Goal: Check status: Check status

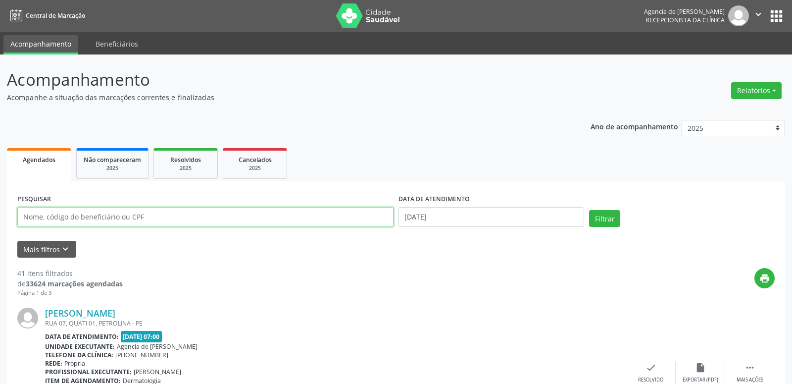
click at [133, 220] on input "text" at bounding box center [205, 217] width 376 height 20
type input "[PERSON_NAME]"
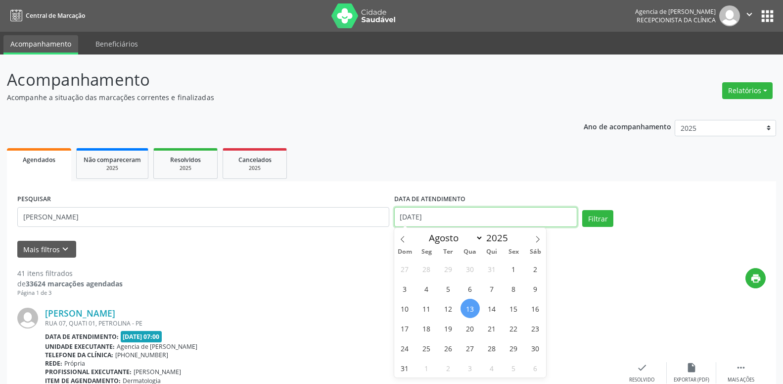
click at [434, 211] on input "[DATE]" at bounding box center [486, 217] width 184 height 20
click at [402, 239] on icon at bounding box center [402, 239] width 7 height 7
click at [537, 242] on icon at bounding box center [537, 239] width 3 height 6
select select "7"
click at [513, 270] on span "1" at bounding box center [513, 268] width 19 height 19
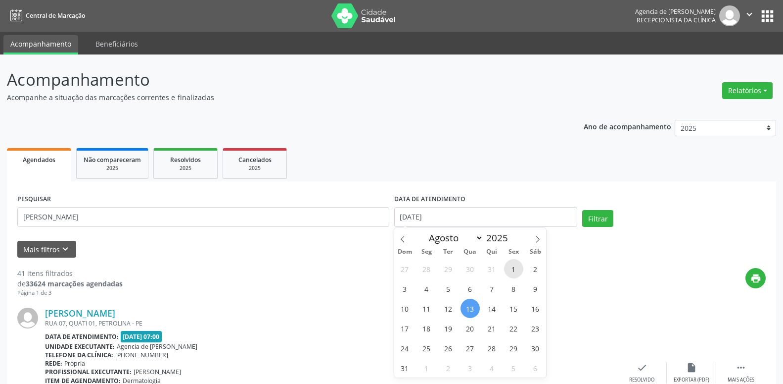
type input "[DATE]"
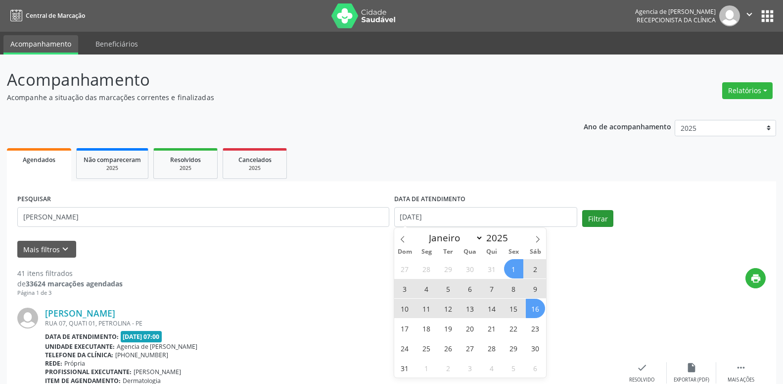
drag, startPoint x: 533, startPoint y: 308, endPoint x: 587, endPoint y: 220, distance: 103.6
click at [534, 307] on span "16" at bounding box center [535, 307] width 19 height 19
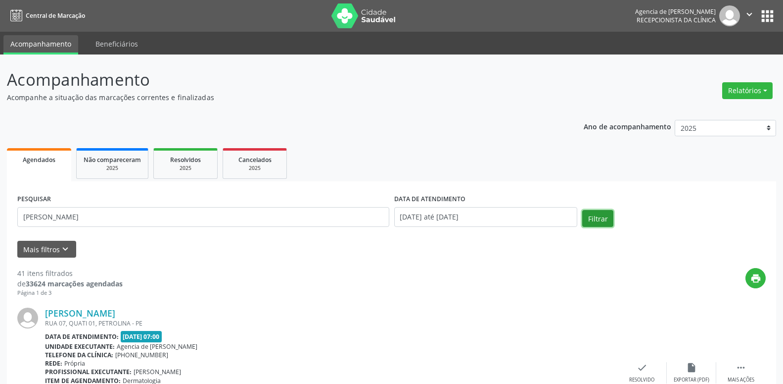
click at [590, 219] on button "Filtrar" at bounding box center [597, 218] width 31 height 17
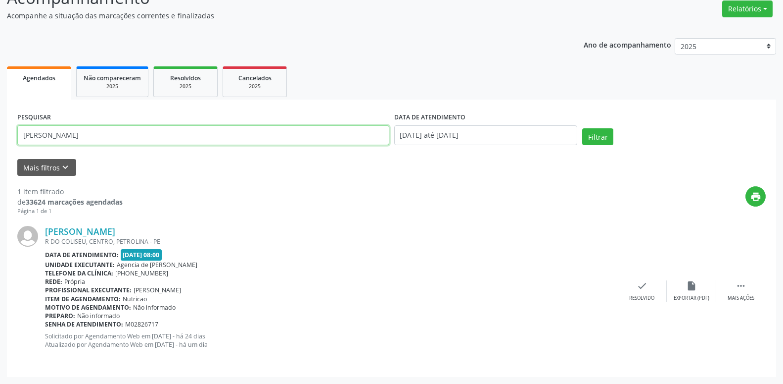
click at [163, 135] on input "[PERSON_NAME]" at bounding box center [203, 135] width 372 height 20
type input "s"
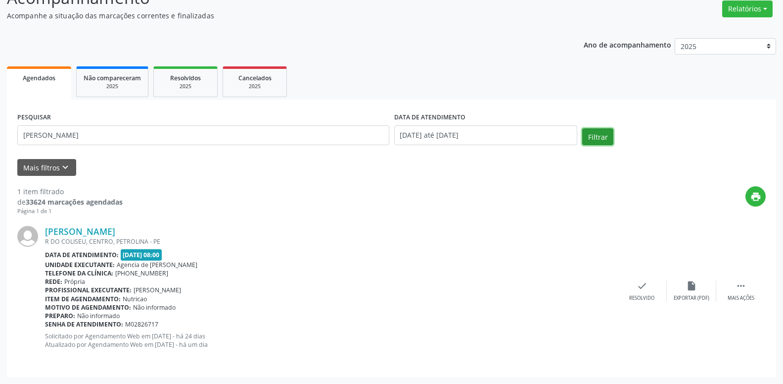
click at [589, 135] on button "Filtrar" at bounding box center [597, 136] width 31 height 17
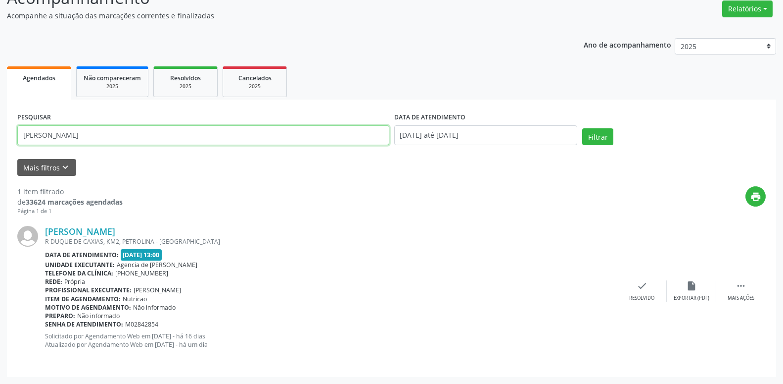
click at [237, 136] on input "[PERSON_NAME]" at bounding box center [203, 135] width 372 height 20
type input "m"
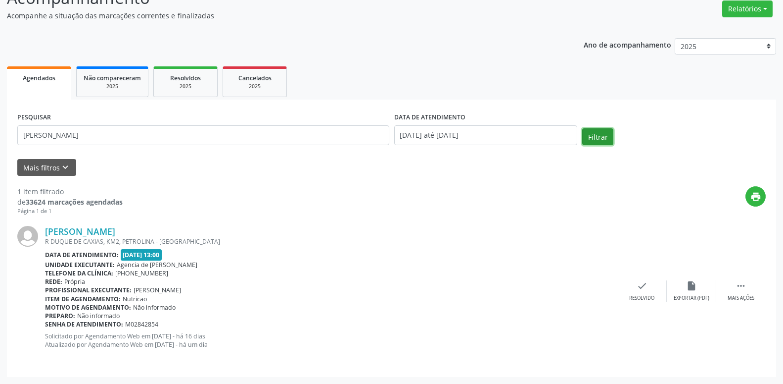
click at [594, 131] on button "Filtrar" at bounding box center [597, 136] width 31 height 17
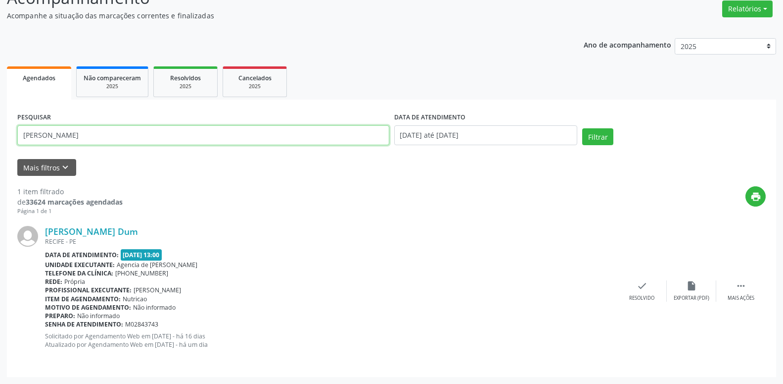
click at [158, 141] on input "[PERSON_NAME]" at bounding box center [203, 135] width 372 height 20
type input "a"
type input "zerlania paz de [PERSON_NAME]"
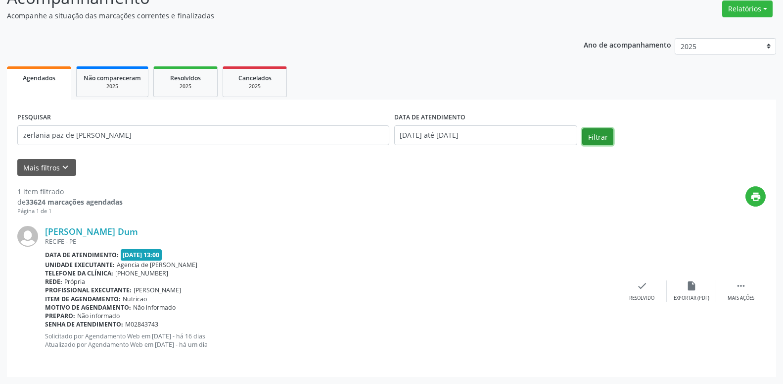
click at [600, 138] on button "Filtrar" at bounding box center [597, 136] width 31 height 17
